Goal: Task Accomplishment & Management: Complete application form

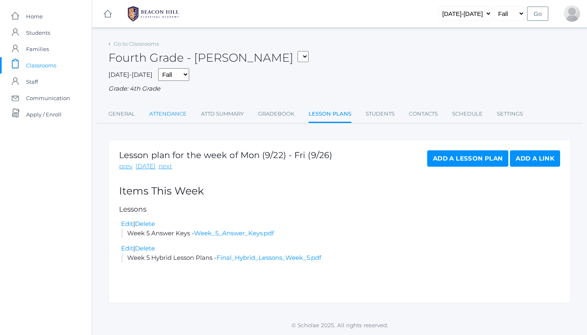
click at [171, 108] on link "Attendance" at bounding box center [168, 114] width 38 height 16
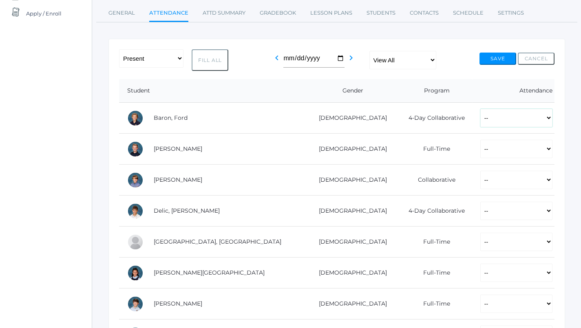
scroll to position [150, 0]
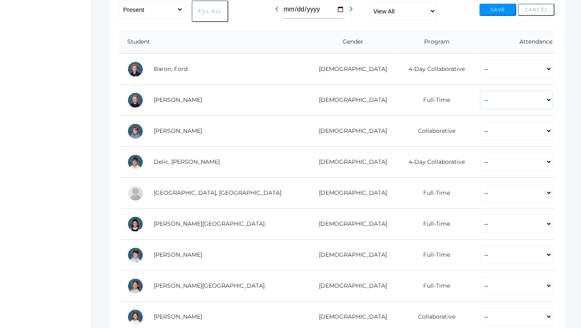
select select "P"
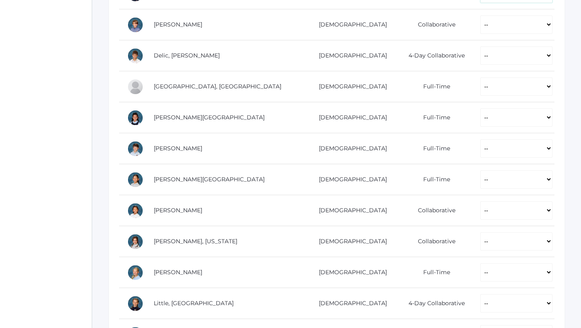
scroll to position [259, 0]
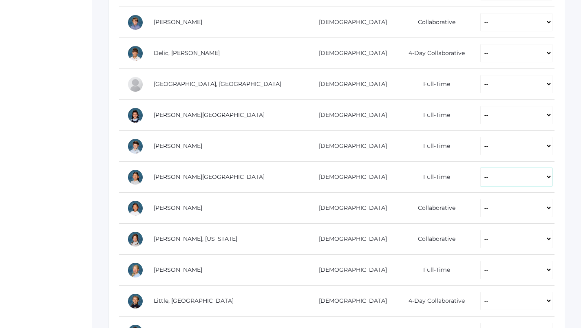
select select "P"
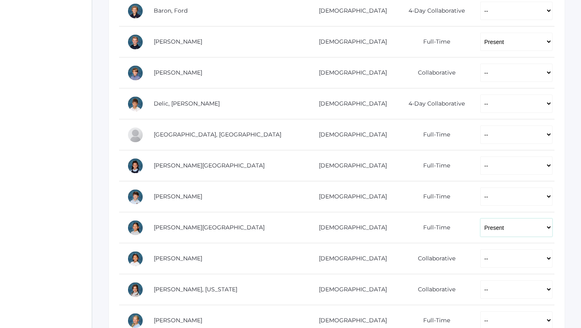
scroll to position [207, 0]
select select "P"
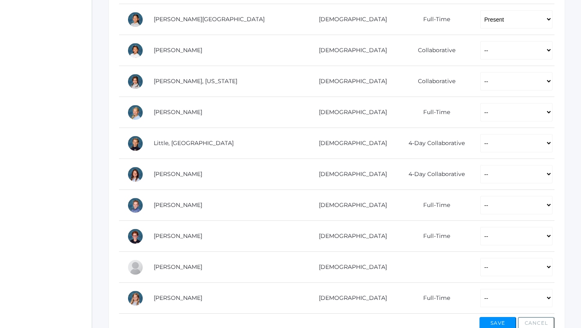
scroll to position [410, 0]
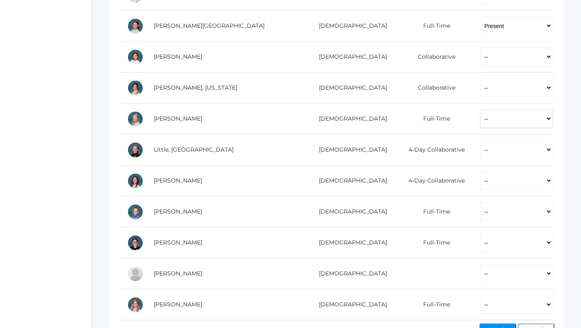
select select "P"
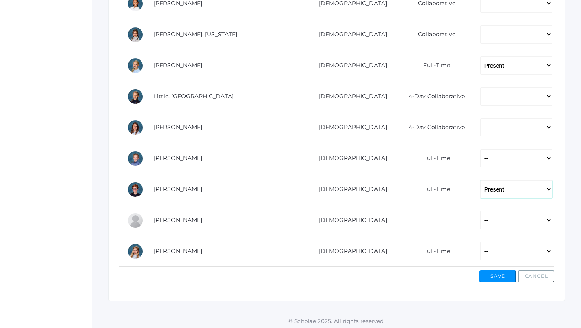
scroll to position [463, 0]
select select "P"
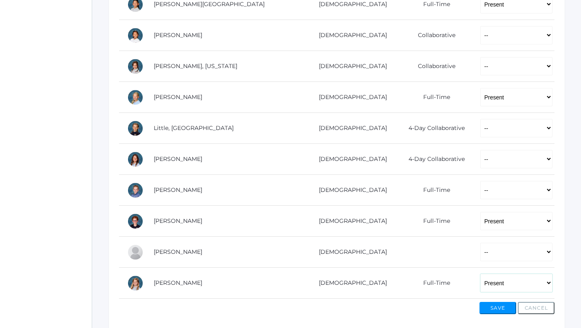
scroll to position [431, 0]
select select "AE"
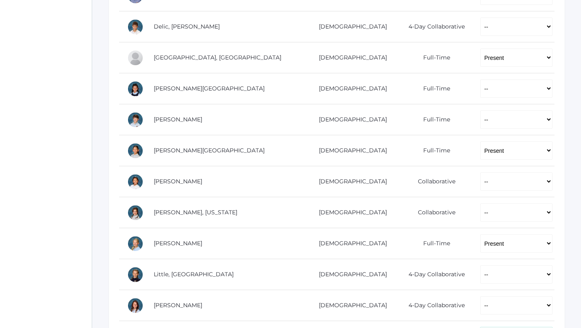
scroll to position [282, 0]
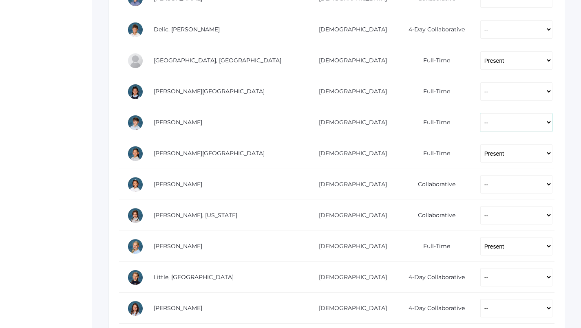
select select "AU"
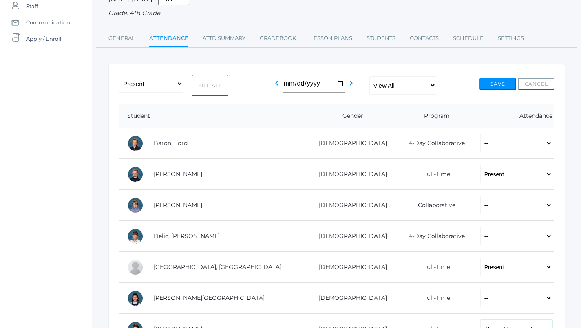
scroll to position [75, 0]
click at [493, 79] on button "Save" at bounding box center [498, 84] width 37 height 12
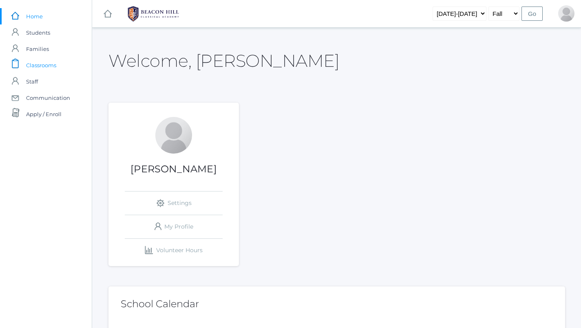
click at [51, 69] on span "Classrooms" at bounding box center [41, 65] width 30 height 16
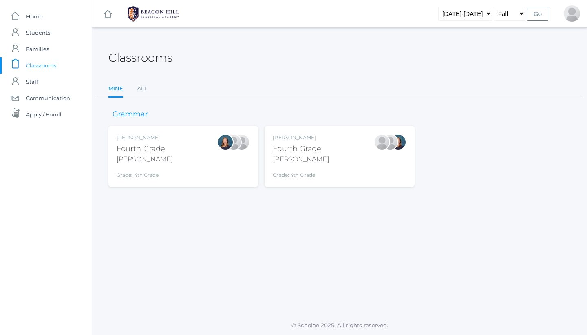
click at [223, 179] on div "Ellie Bradley Fourth Grade Bradley Grade: 4th Grade 04LA" at bounding box center [184, 156] width 150 height 61
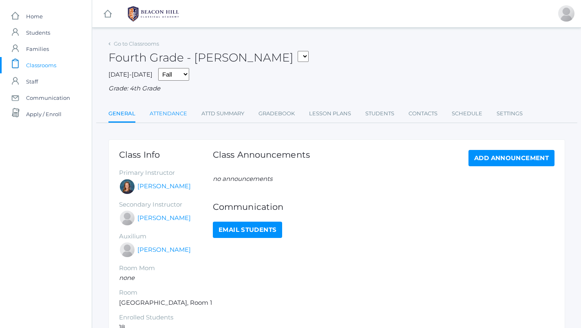
click at [174, 111] on link "Attendance" at bounding box center [169, 114] width 38 height 16
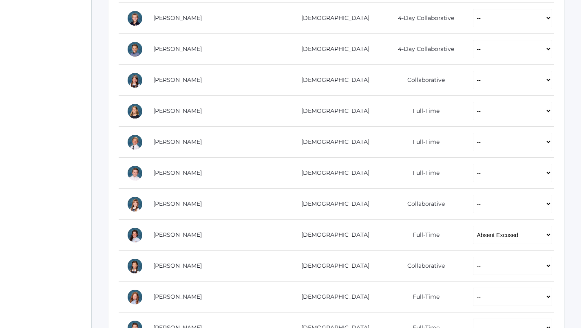
scroll to position [263, 0]
select select "P"
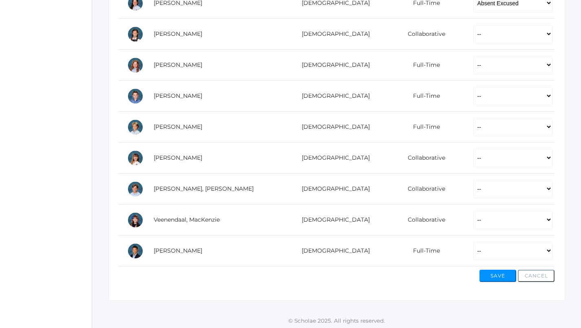
scroll to position [494, 0]
select select "P"
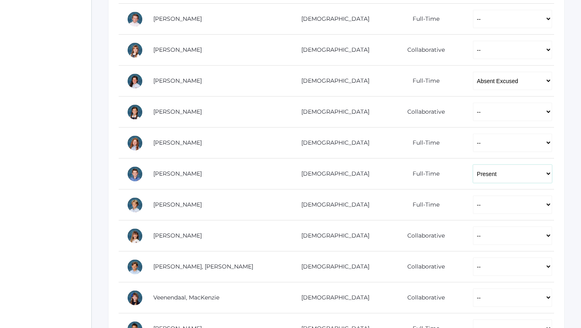
scroll to position [414, 0]
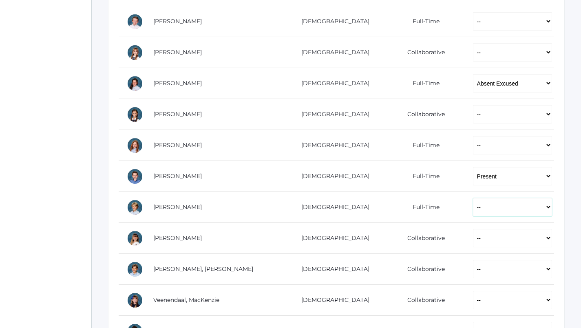
select select "P"
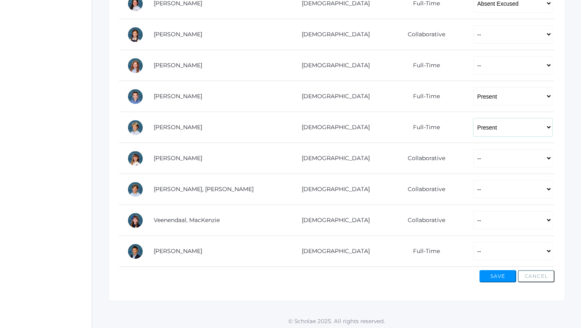
scroll to position [494, 0]
select select "P"
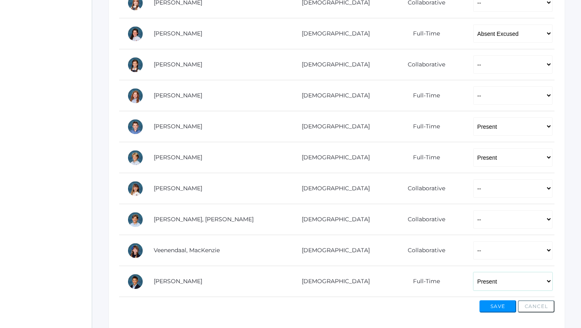
scroll to position [461, 0]
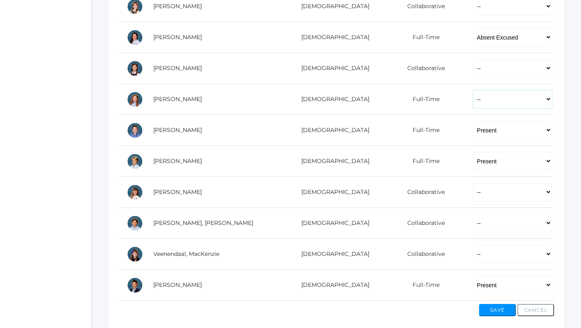
select select "P"
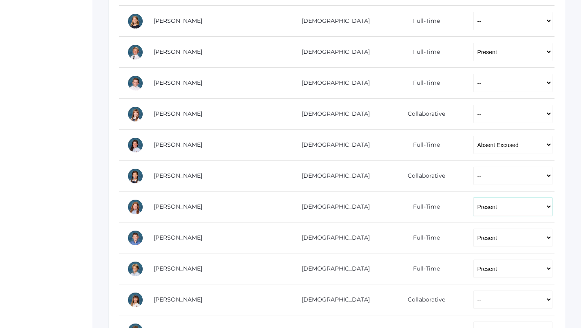
scroll to position [352, 0]
select select "P"
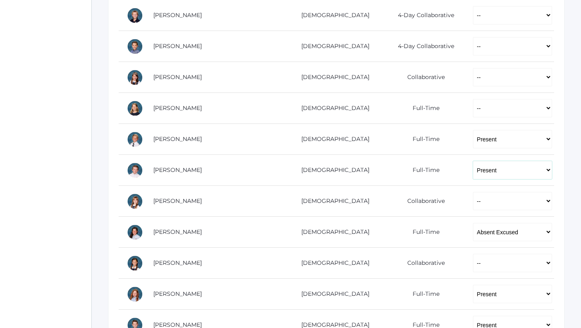
scroll to position [265, 0]
select select "P"
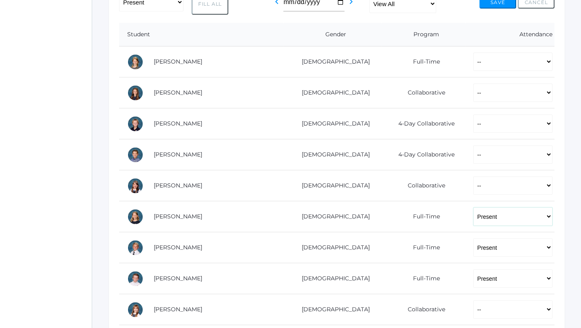
scroll to position [149, 0]
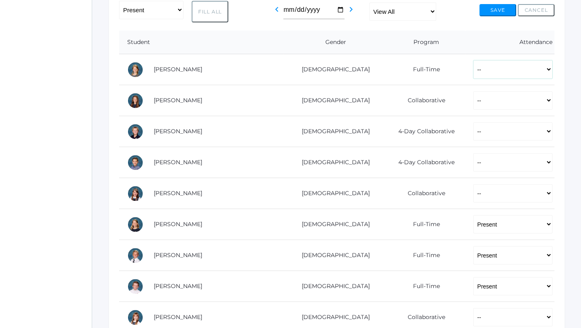
select select "P"
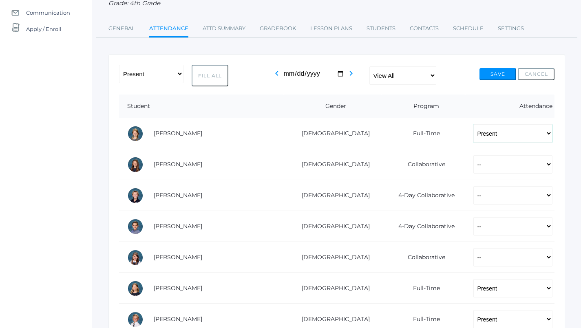
scroll to position [66, 0]
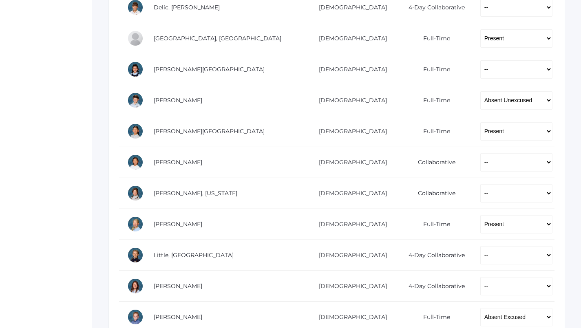
scroll to position [309, 0]
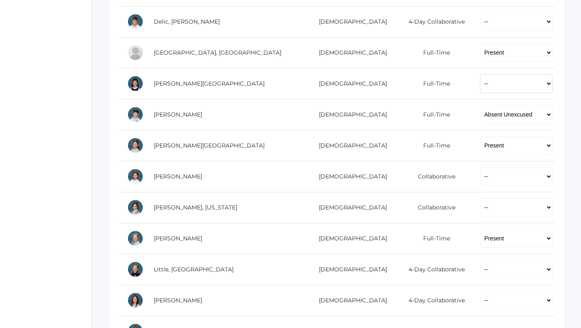
select select "P"
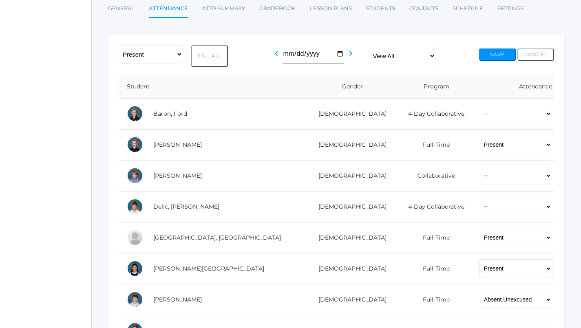
scroll to position [127, 0]
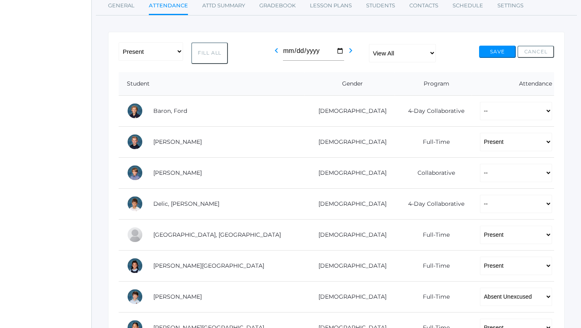
click at [501, 46] on button "Save" at bounding box center [497, 52] width 37 height 12
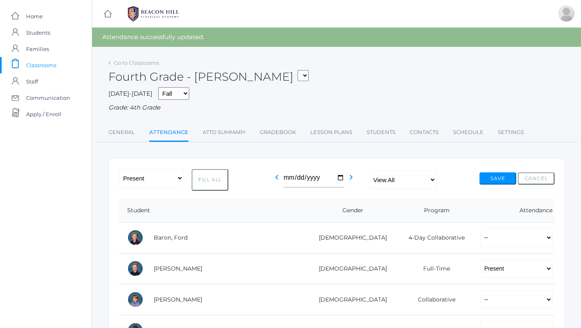
click at [494, 178] on button "Save" at bounding box center [498, 179] width 37 height 12
